Goal: Check status: Check status

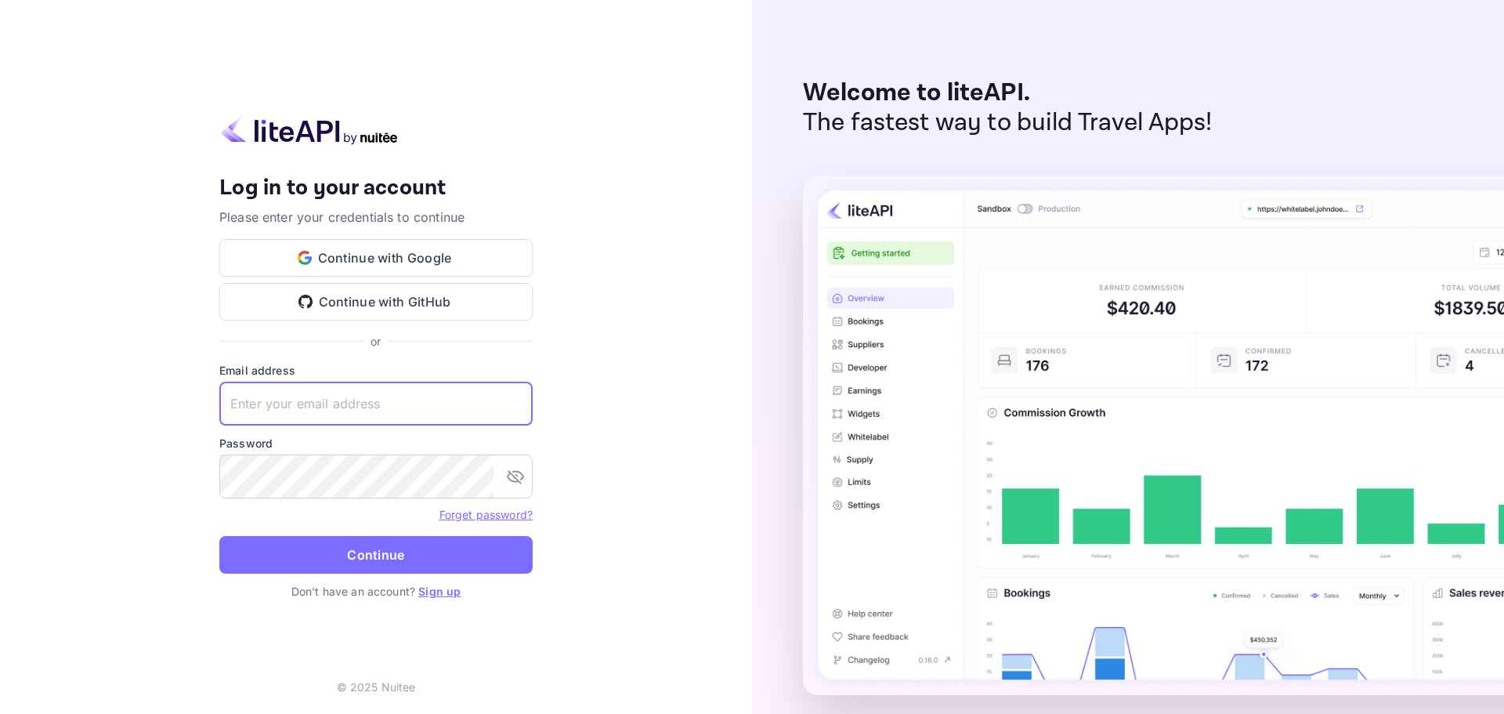
click at [328, 411] on input "text" at bounding box center [375, 404] width 313 height 44
type input "[EMAIL_ADDRESS][DOMAIN_NAME]"
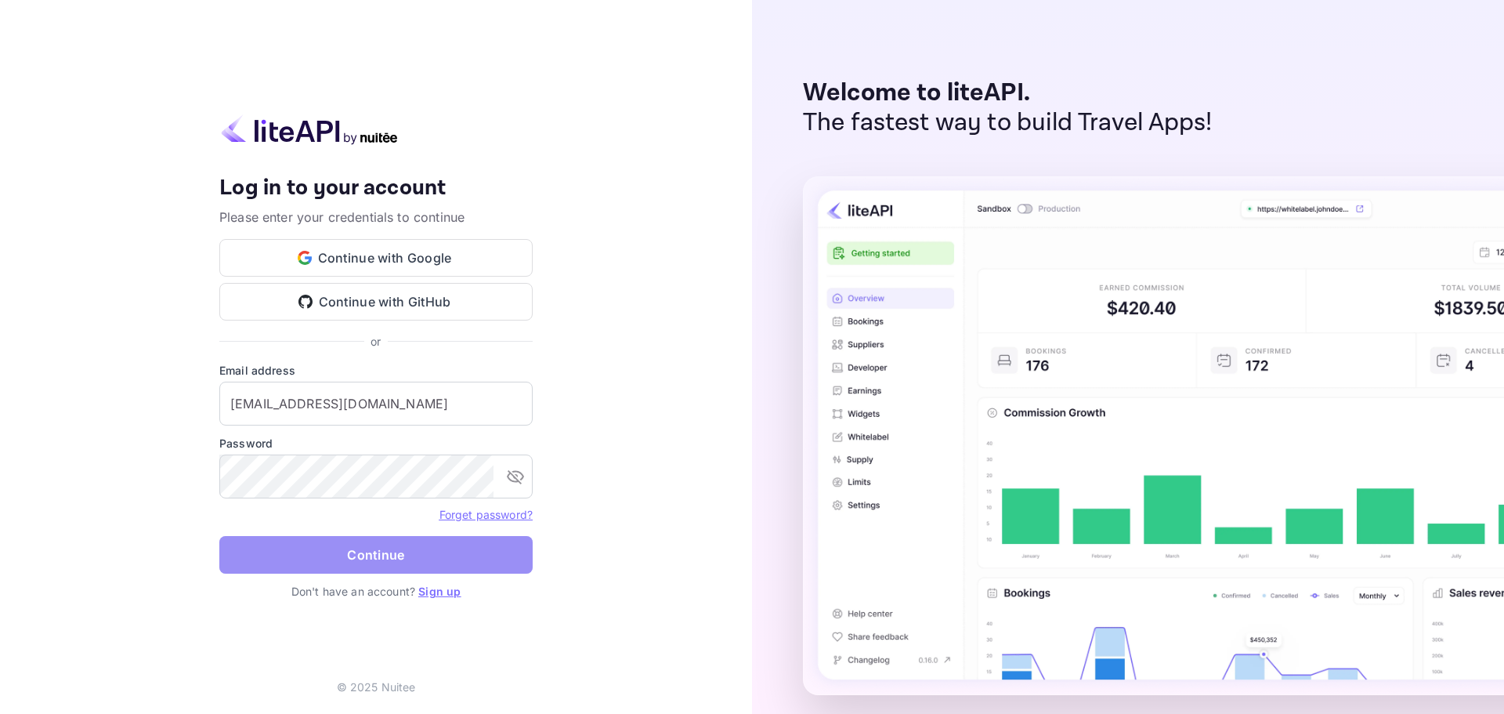
click at [361, 541] on button "Continue" at bounding box center [375, 555] width 313 height 38
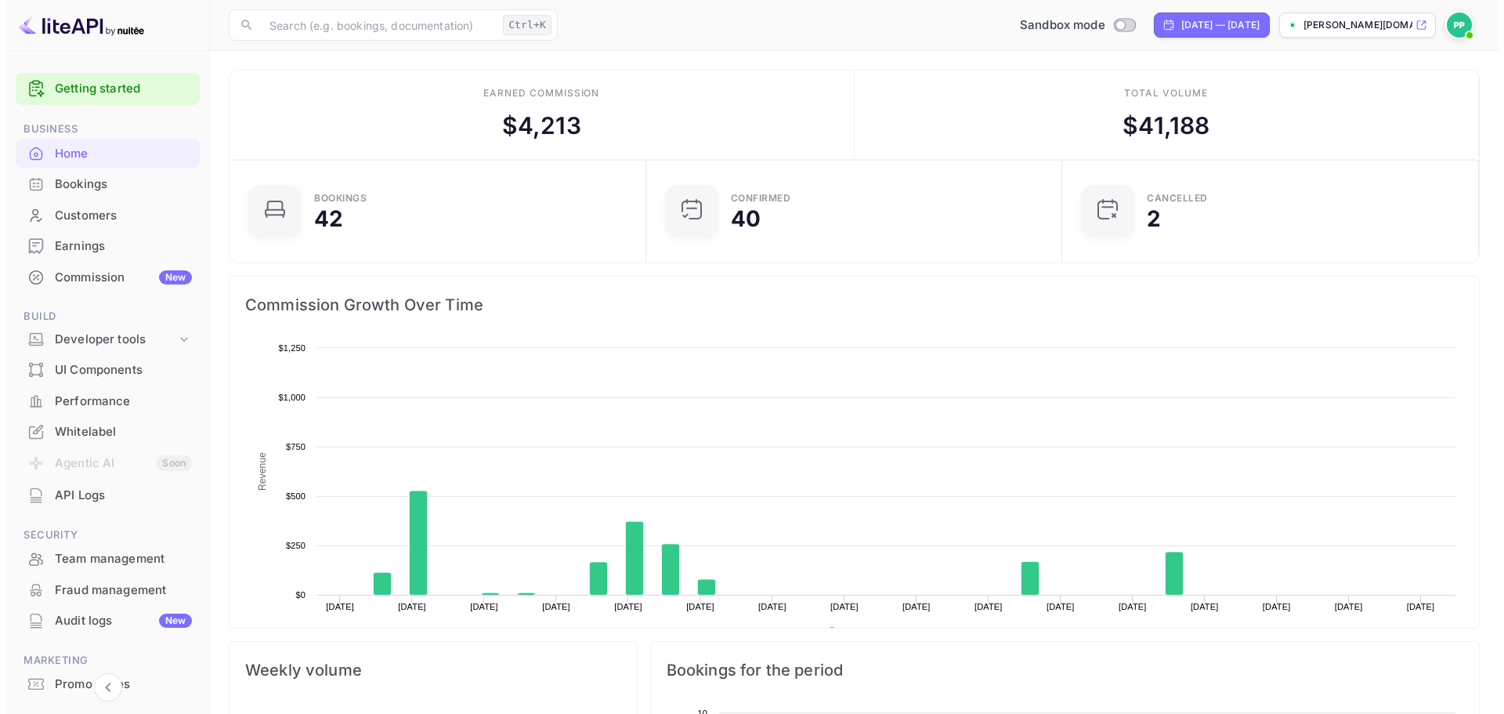
scroll to position [243, 395]
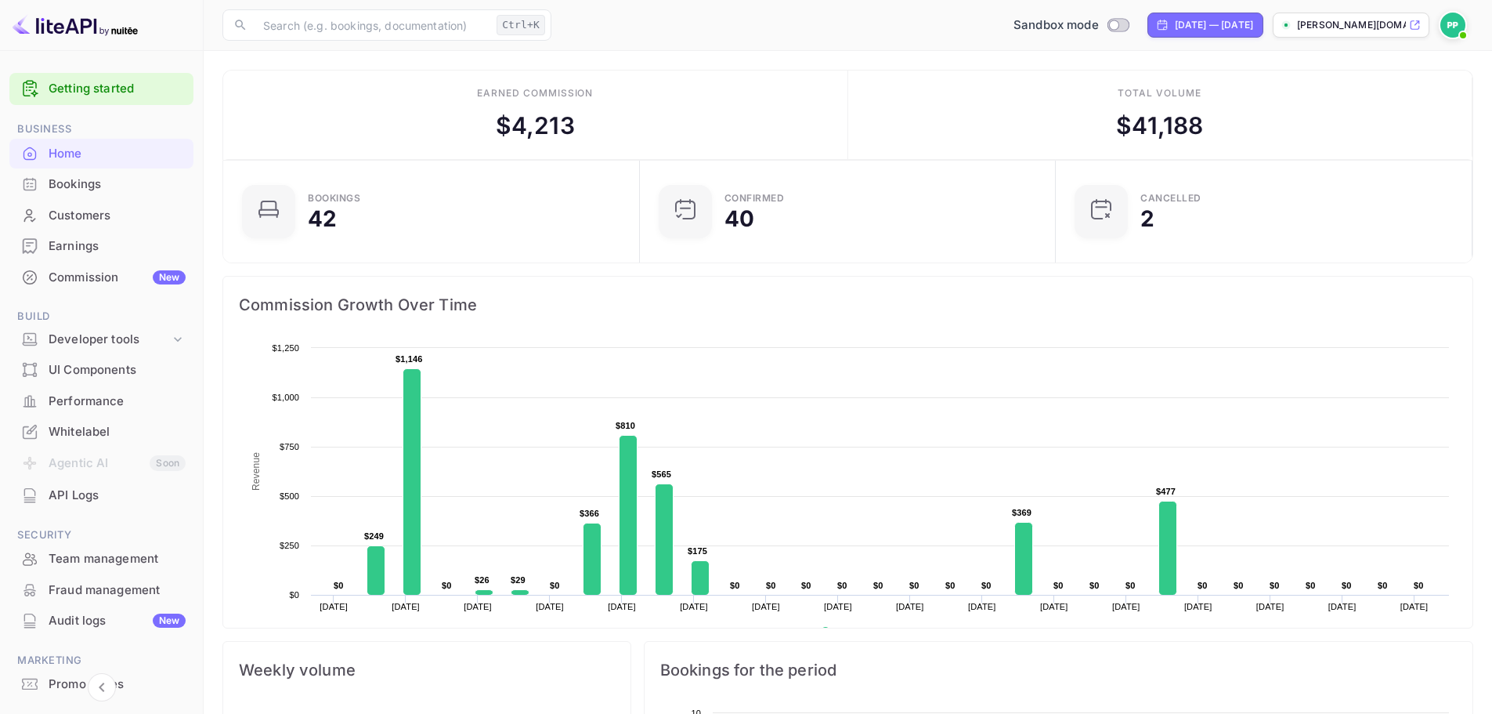
click at [73, 181] on div "Bookings" at bounding box center [117, 184] width 137 height 18
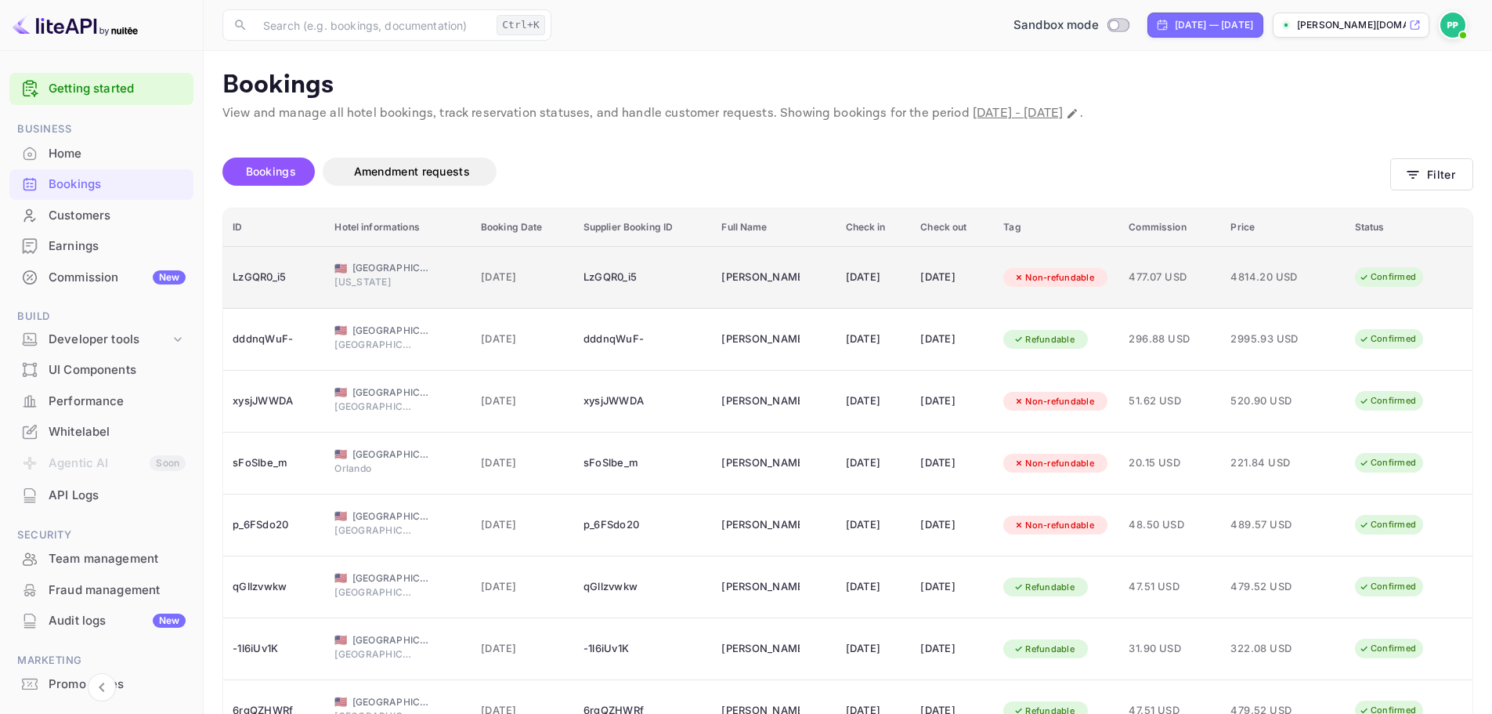
click at [892, 275] on div "[DATE]" at bounding box center [874, 277] width 56 height 25
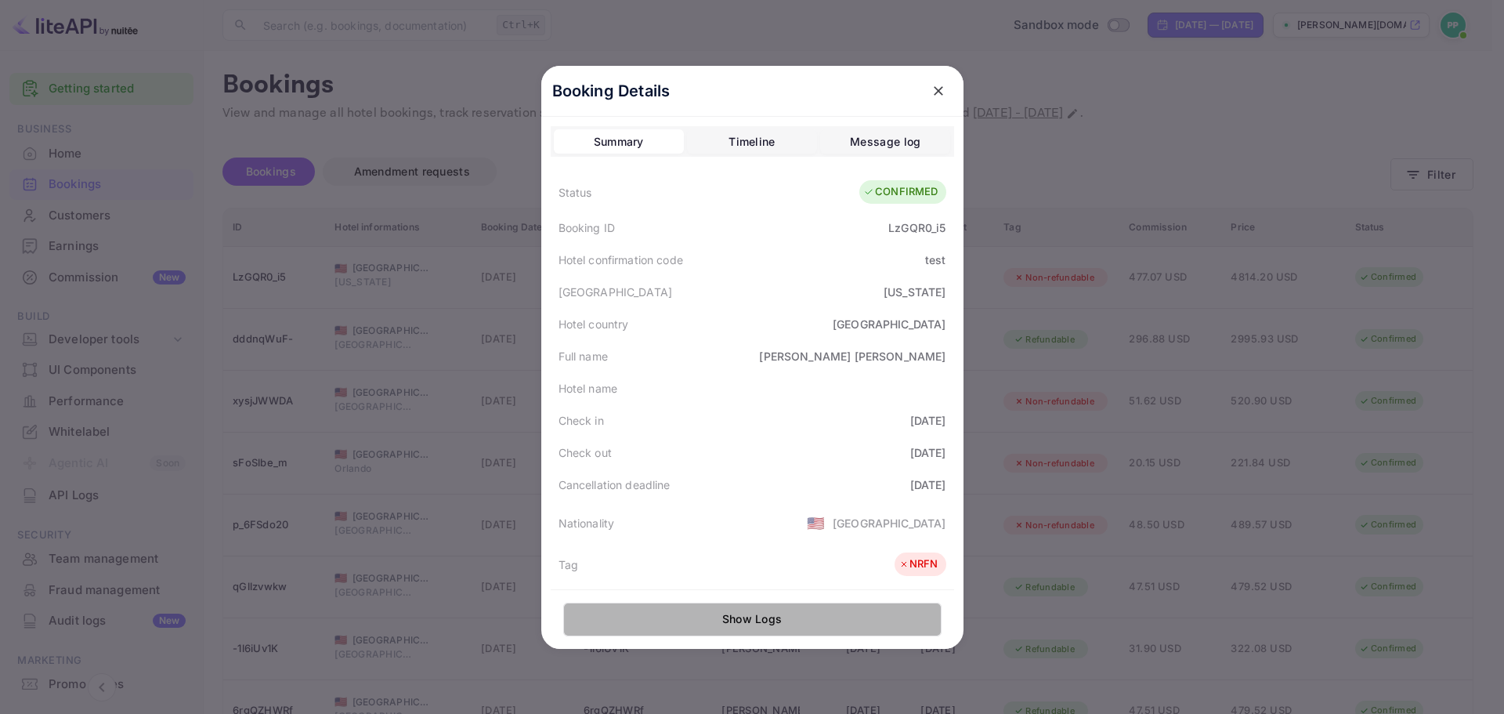
click at [798, 618] on button "Show Logs" at bounding box center [752, 619] width 378 height 34
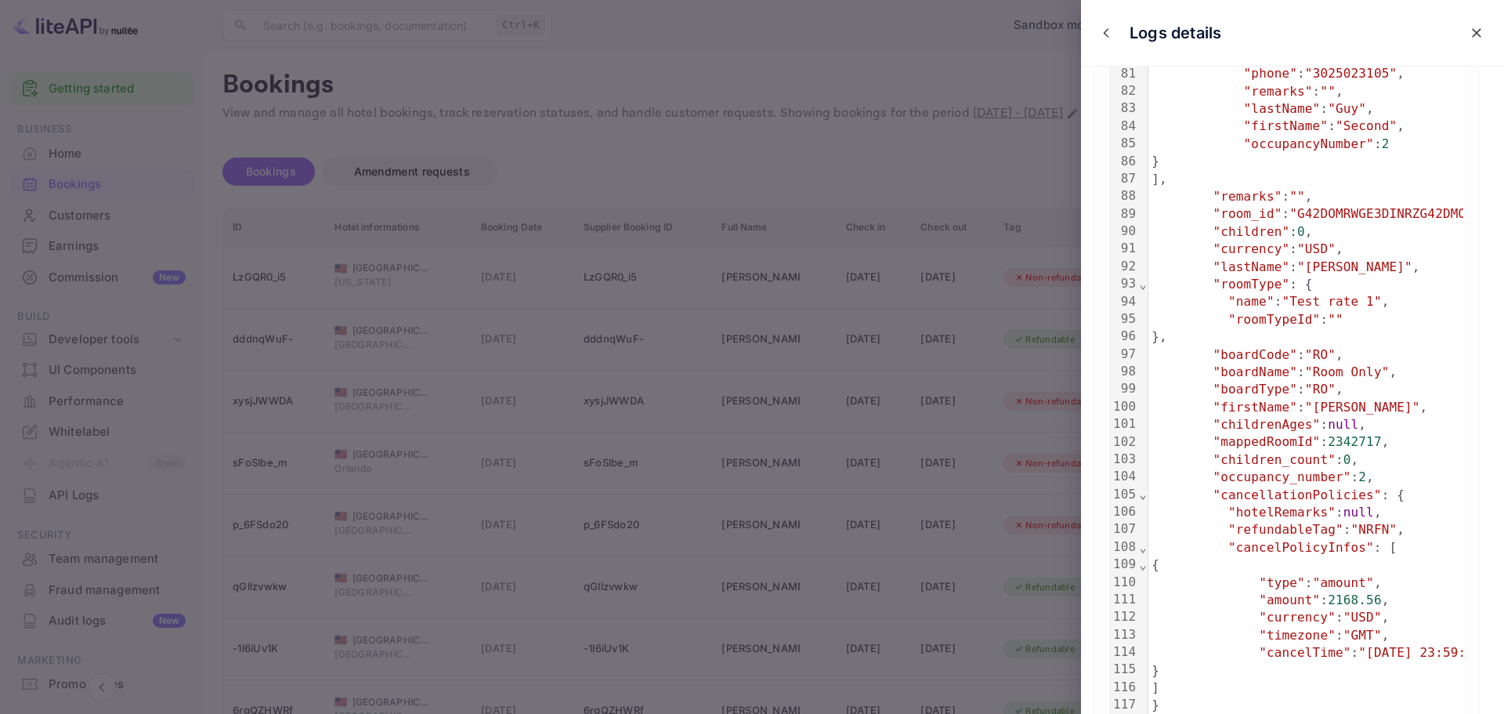
scroll to position [1567, 0]
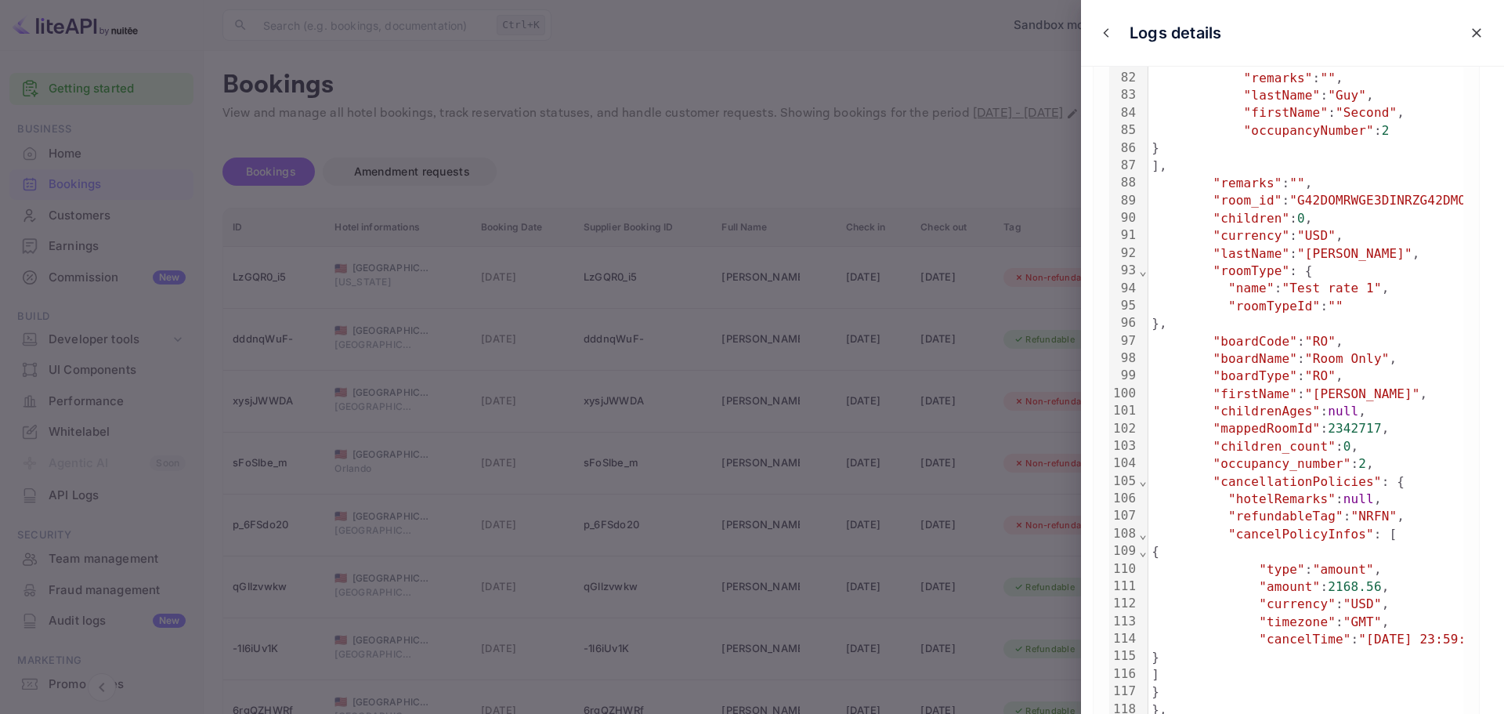
click at [603, 112] on div at bounding box center [752, 357] width 1504 height 714
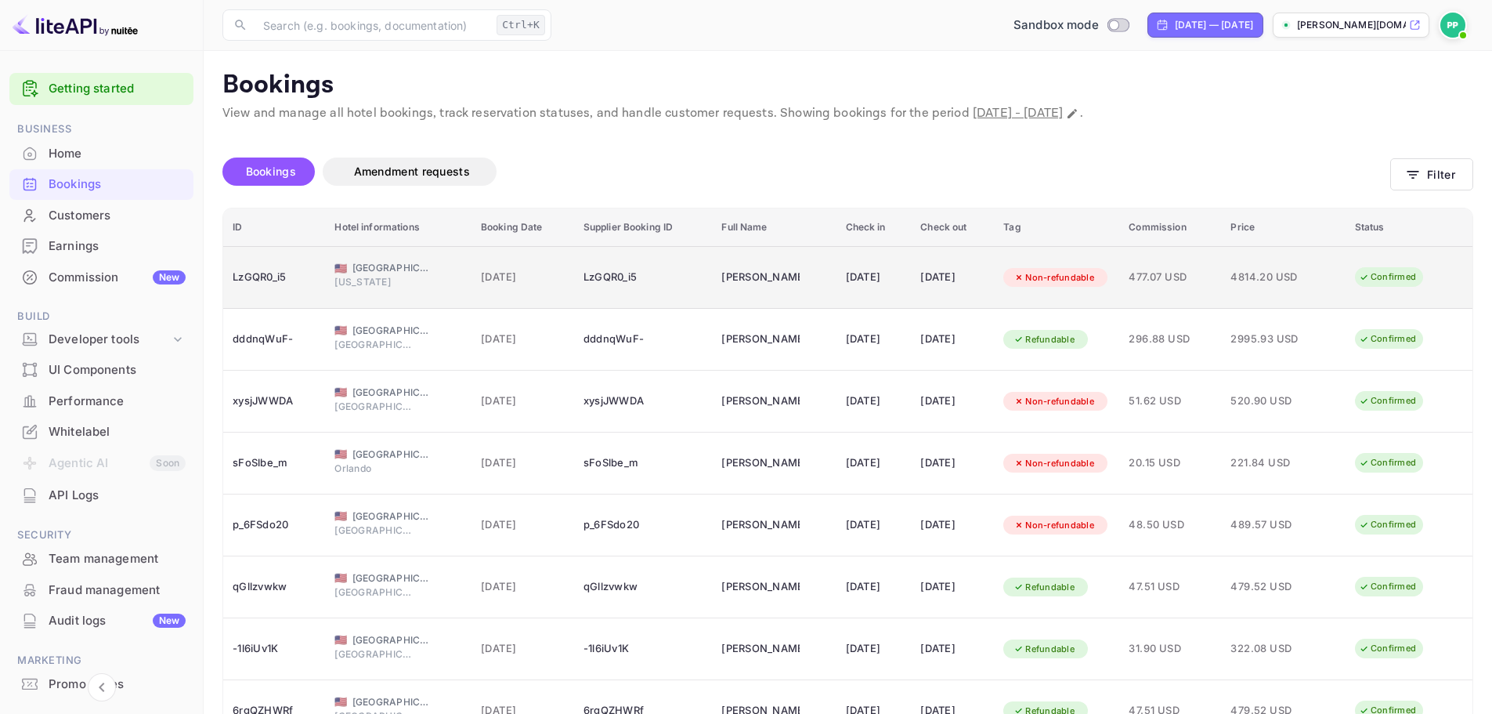
click at [584, 278] on div "LzGQR0_i5" at bounding box center [644, 277] width 120 height 25
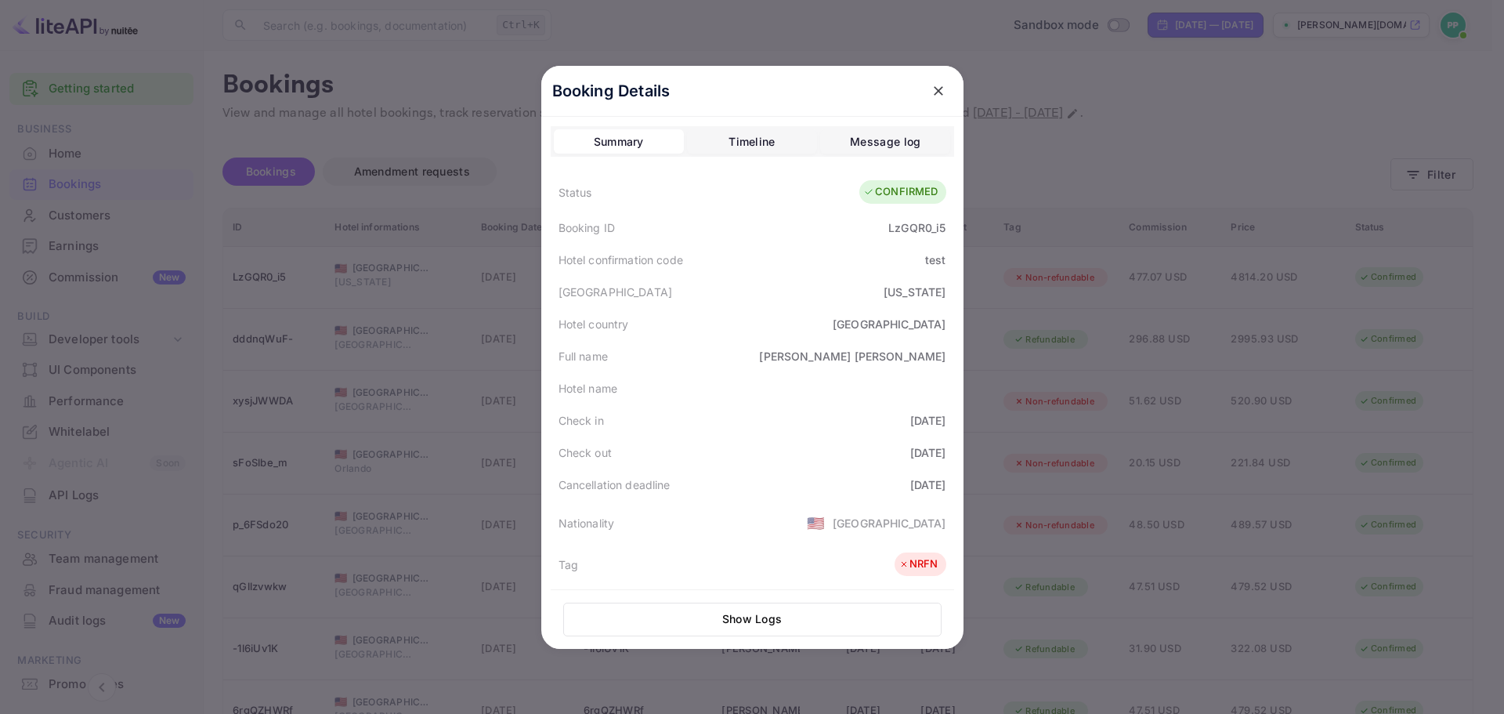
click at [772, 607] on button "Show Logs" at bounding box center [752, 619] width 378 height 34
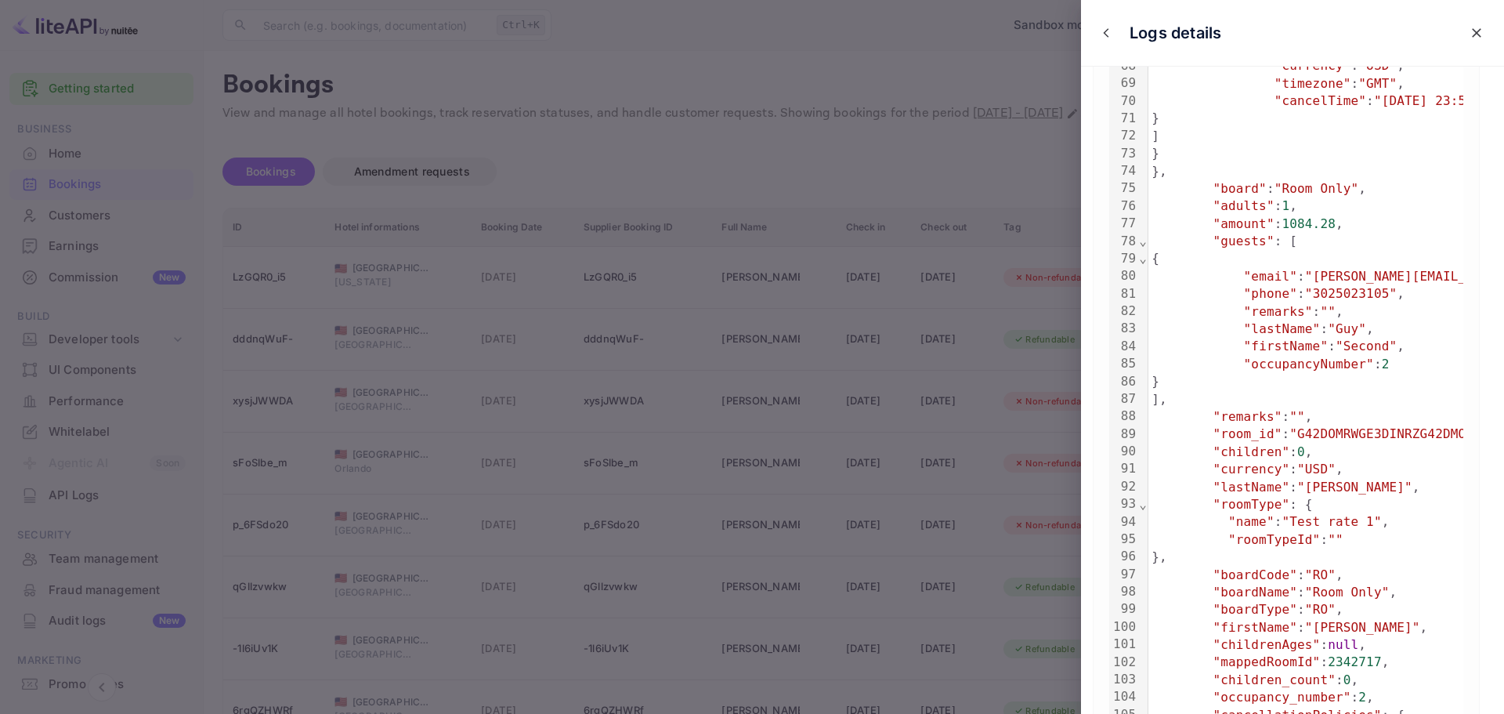
scroll to position [1332, 0]
